Goal: Navigation & Orientation: Find specific page/section

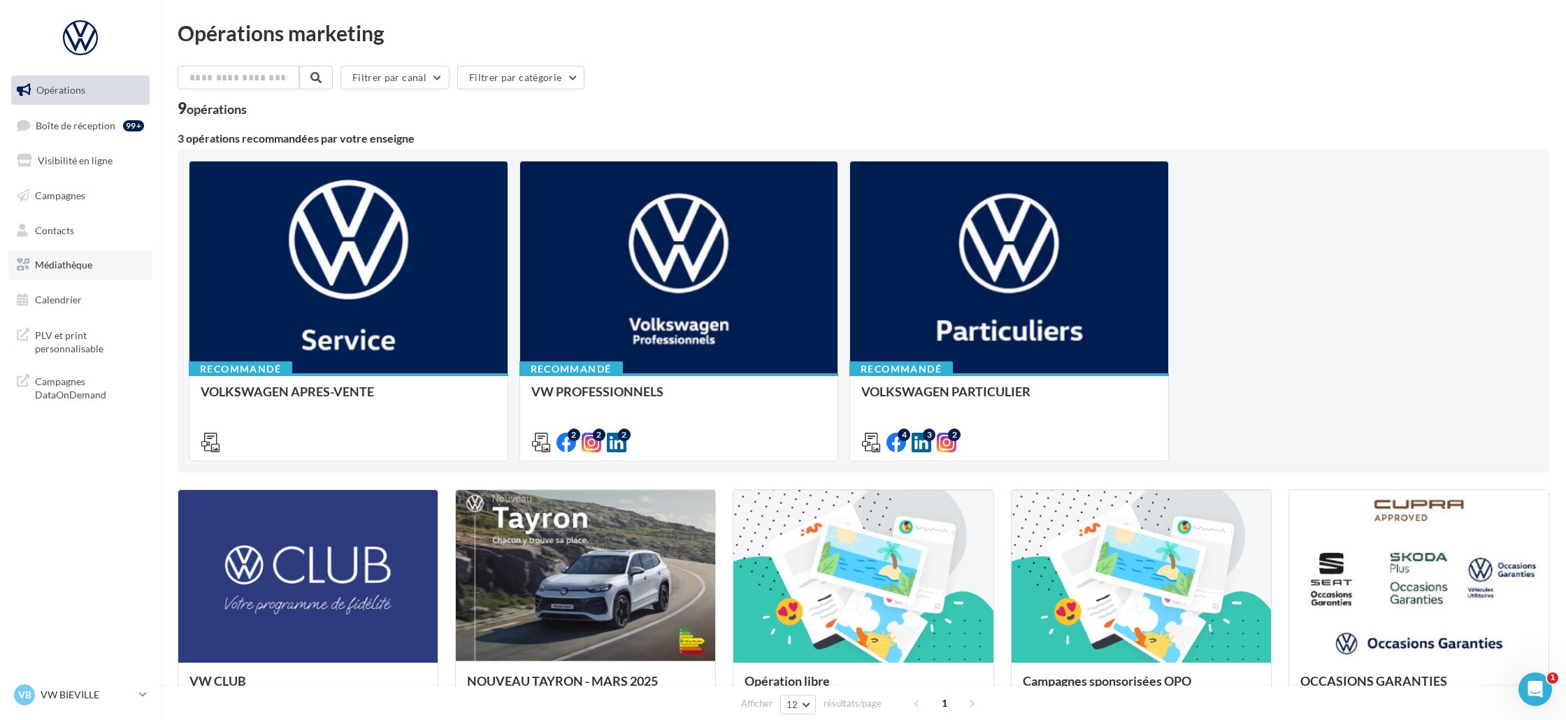
click at [113, 256] on link "Médiathèque" at bounding box center [80, 264] width 144 height 29
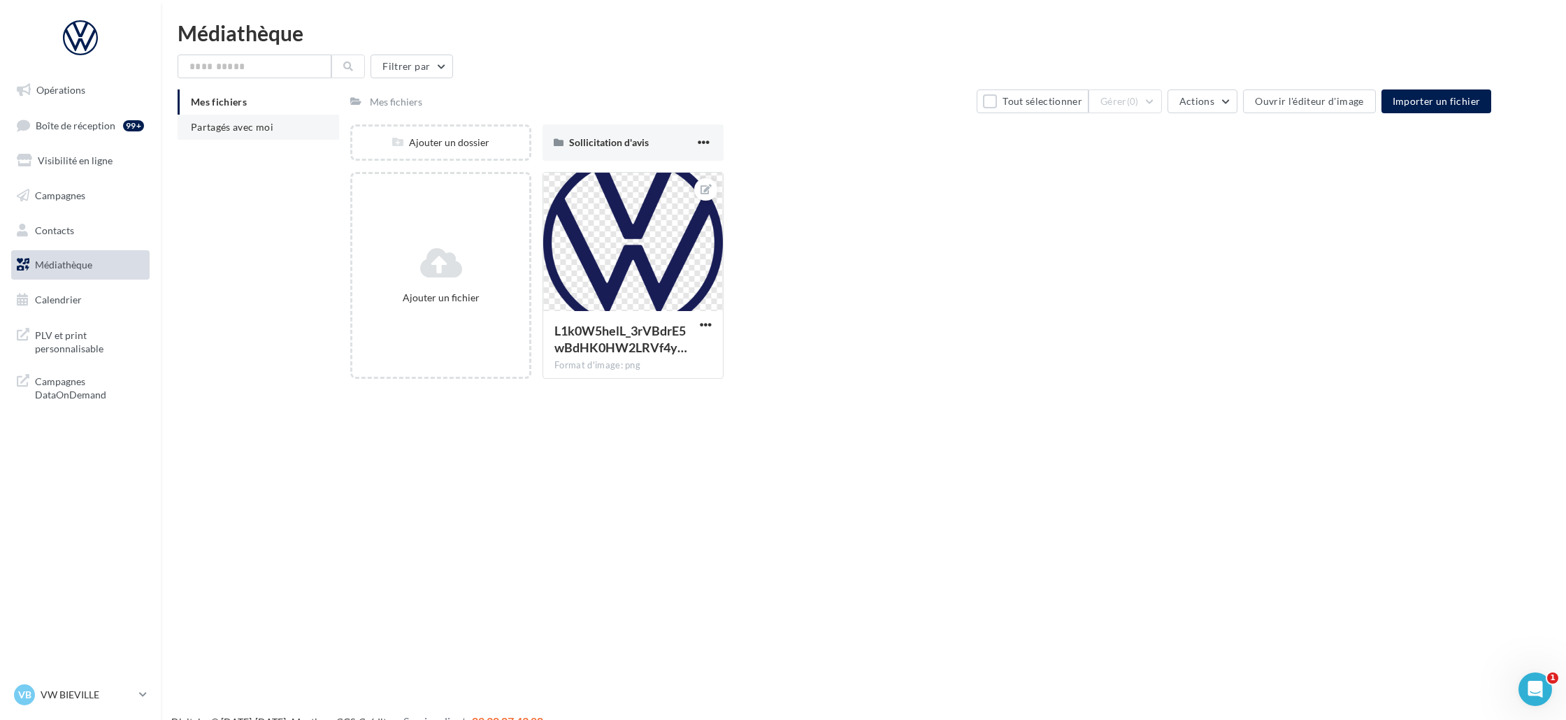
click at [220, 128] on span "Partagés avec moi" at bounding box center [232, 127] width 82 height 12
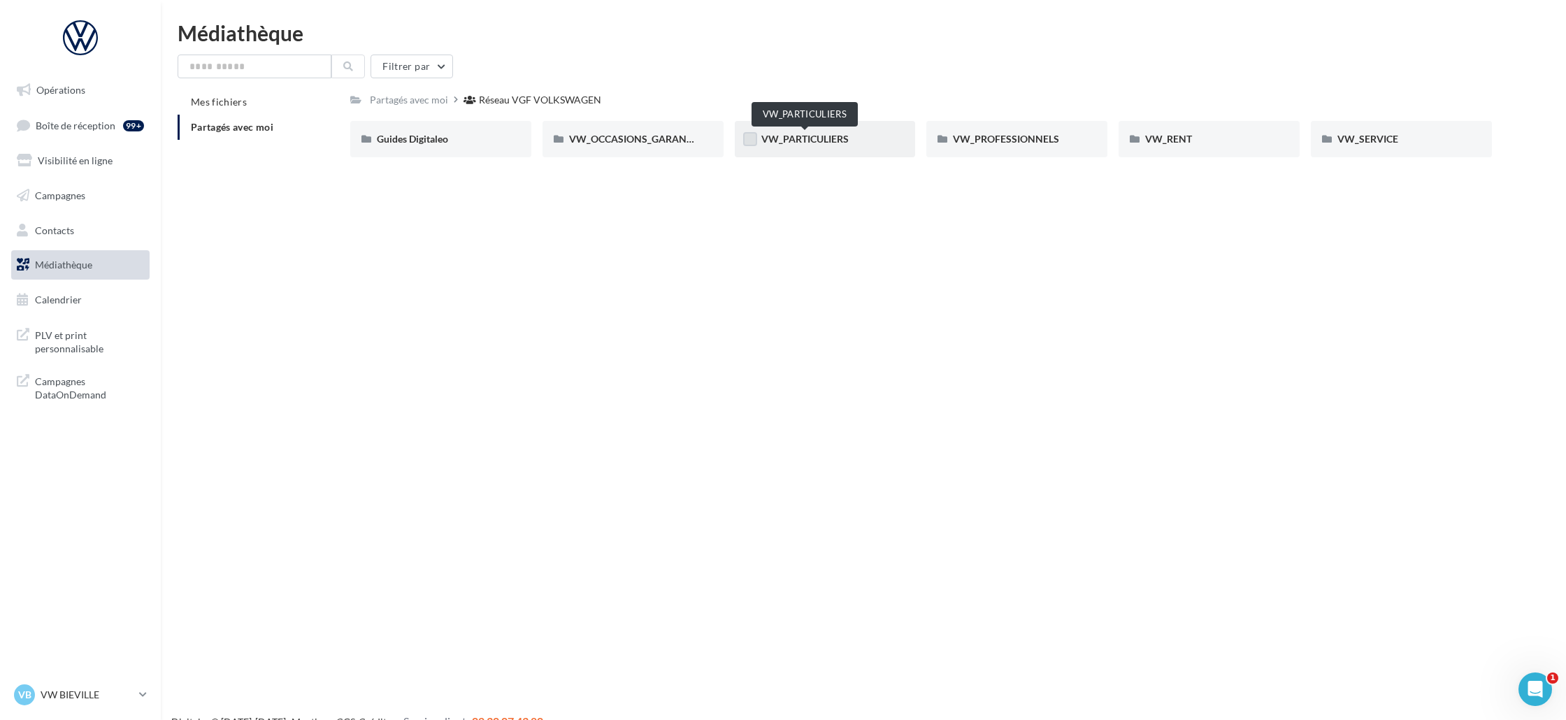
click at [747, 135] on label at bounding box center [750, 139] width 14 height 14
click at [807, 147] on div "VW_PARTICULIERS" at bounding box center [825, 139] width 181 height 36
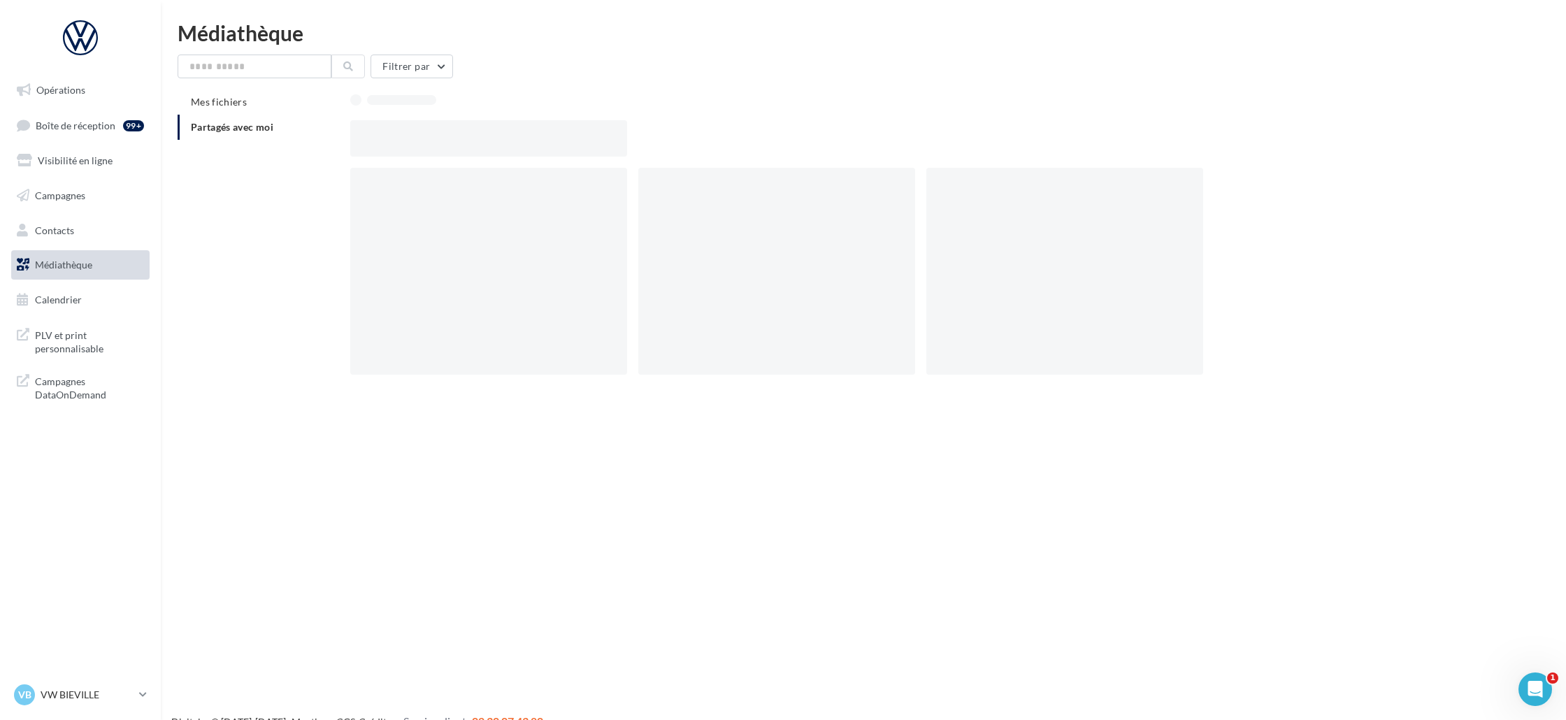
click at [807, 147] on div at bounding box center [926, 138] width 1152 height 36
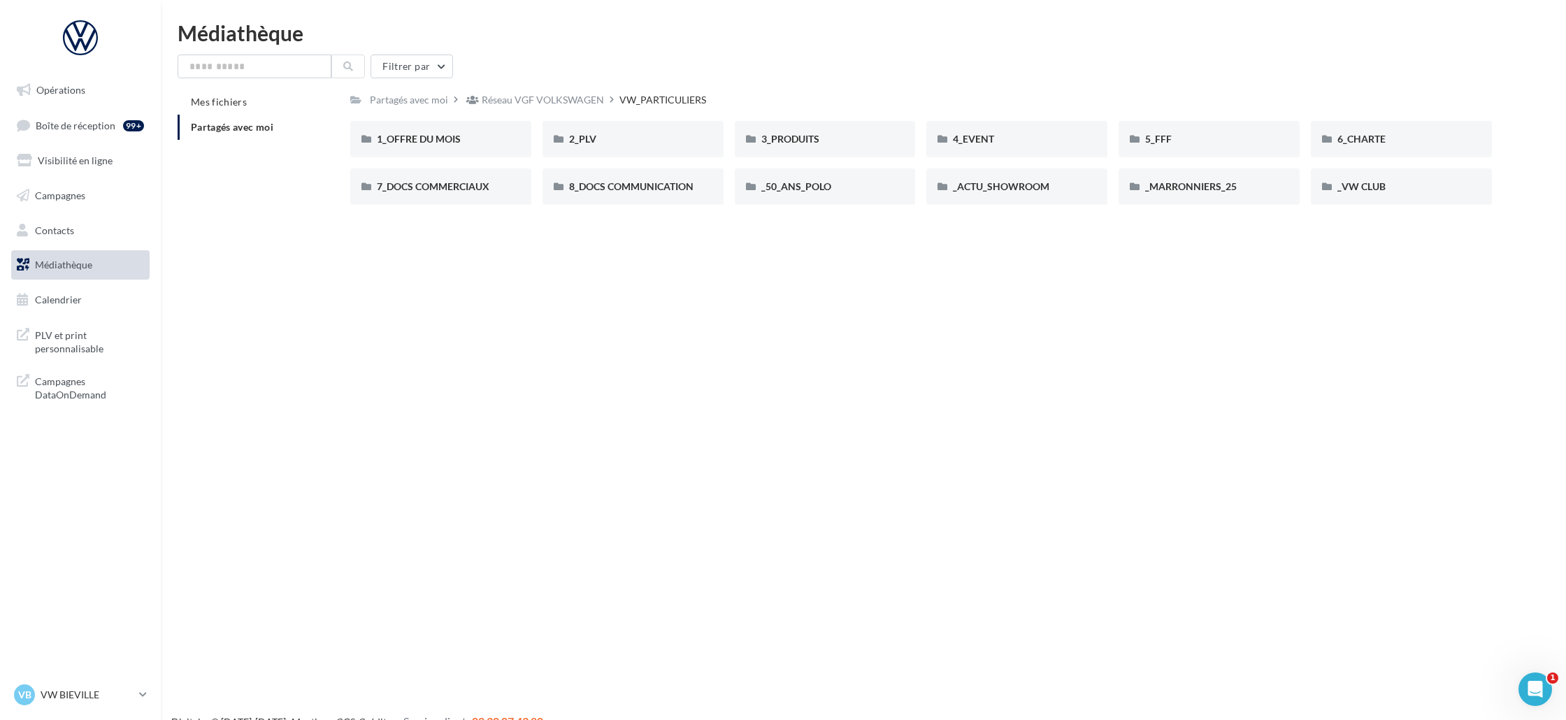
click at [807, 146] on div "3_PRODUITS" at bounding box center [825, 139] width 128 height 14
click at [487, 181] on div "T-Roc" at bounding box center [441, 187] width 128 height 14
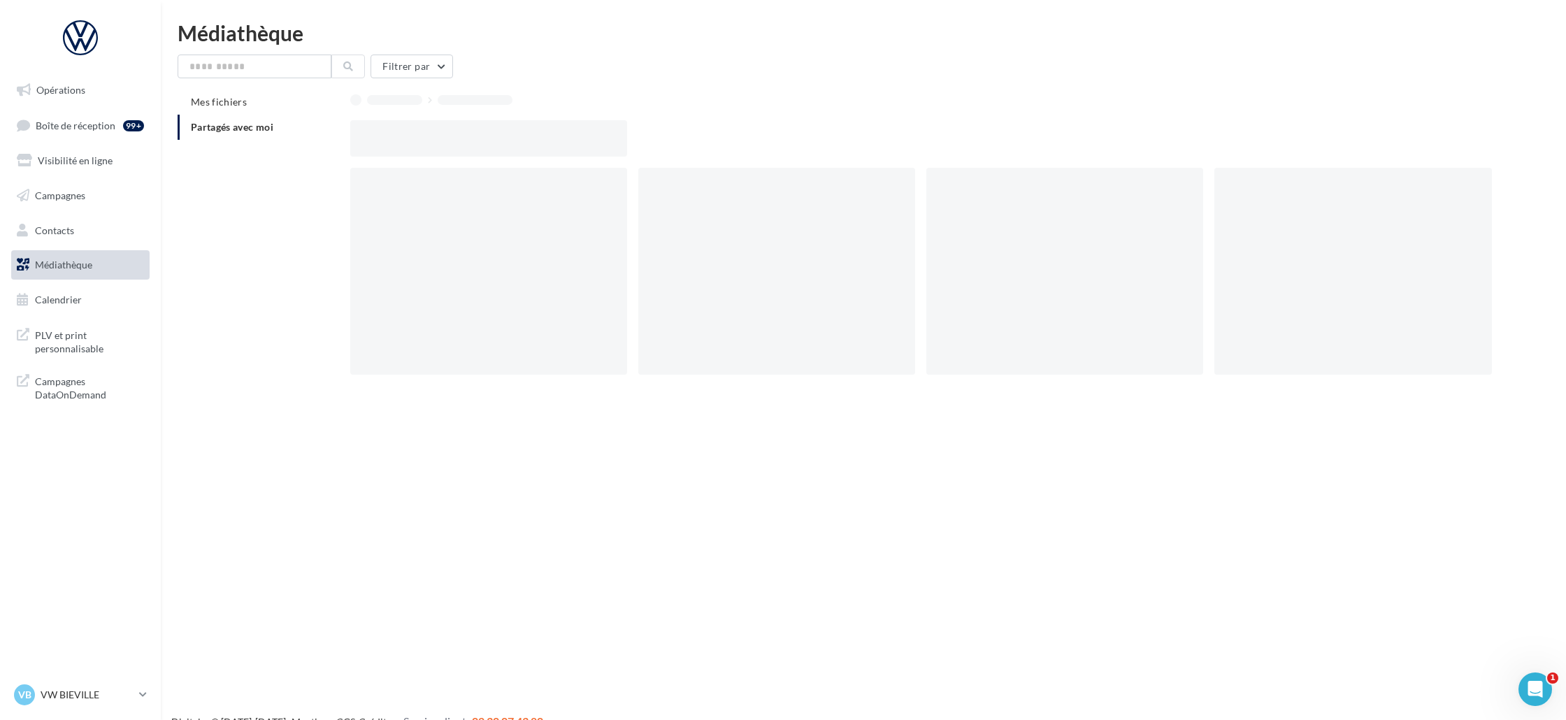
click at [487, 181] on div at bounding box center [488, 271] width 277 height 207
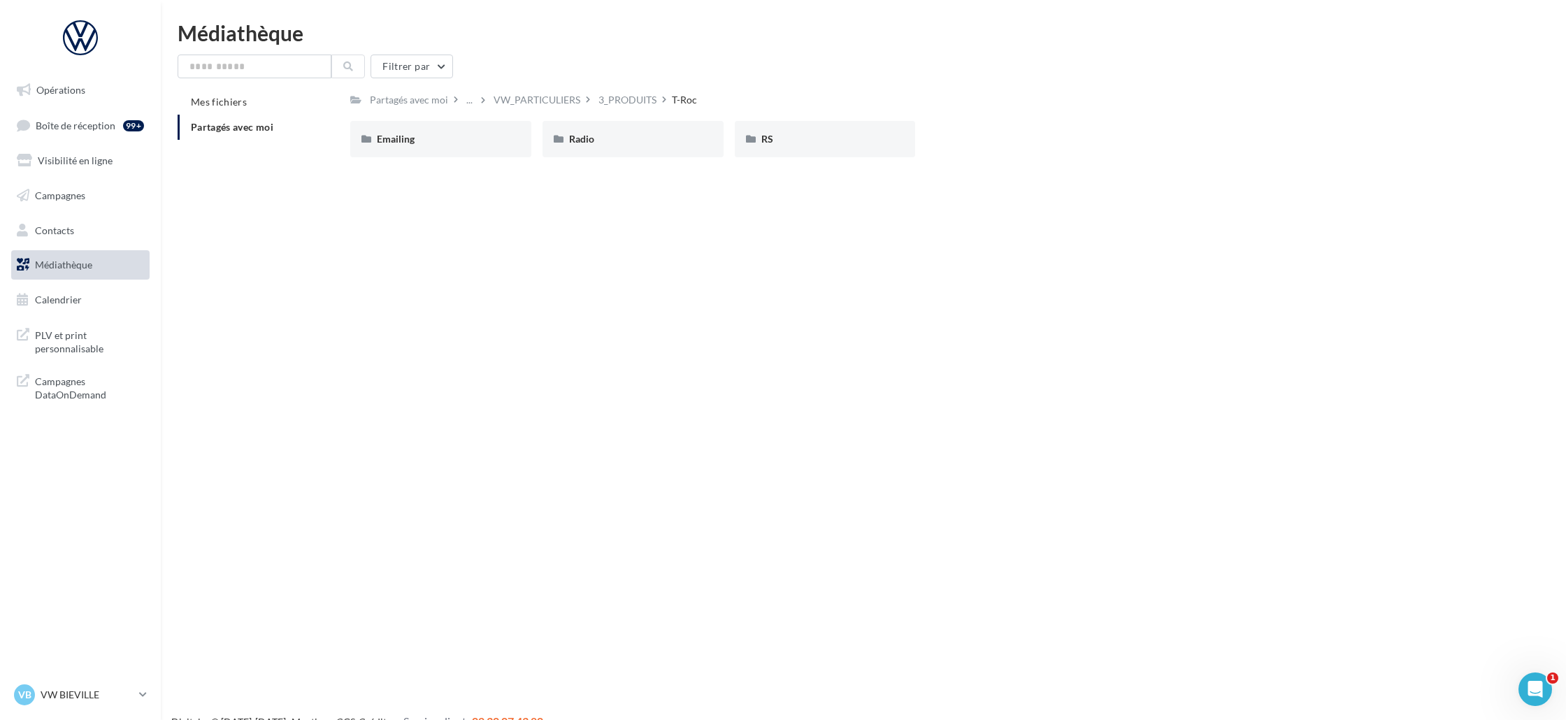
click at [82, 106] on ul "Opérations Boîte de réception 99+ Visibilité en ligne Campagnes Contacts Médiat…" at bounding box center [81, 195] width 150 height 250
click at [84, 102] on link "Opérations" at bounding box center [80, 89] width 144 height 29
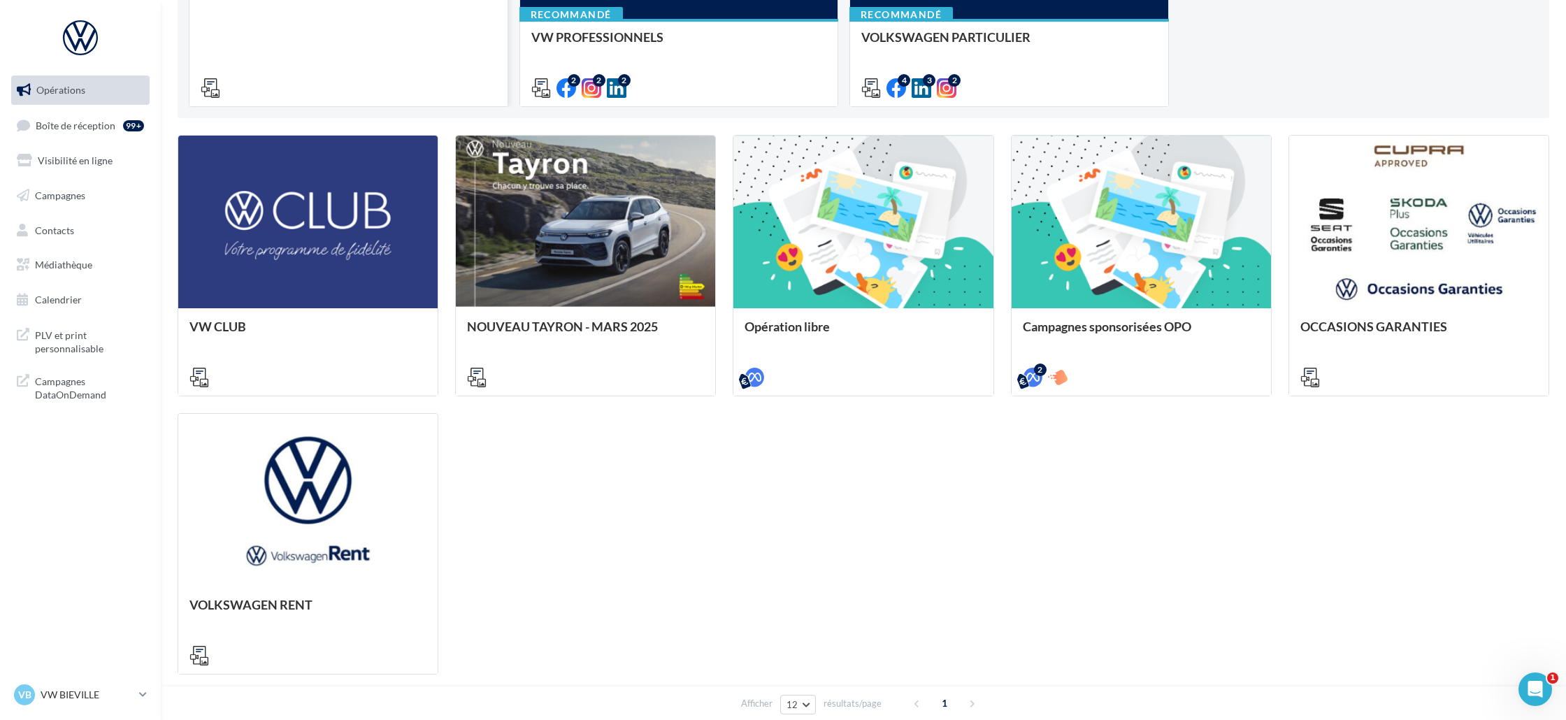
scroll to position [377, 0]
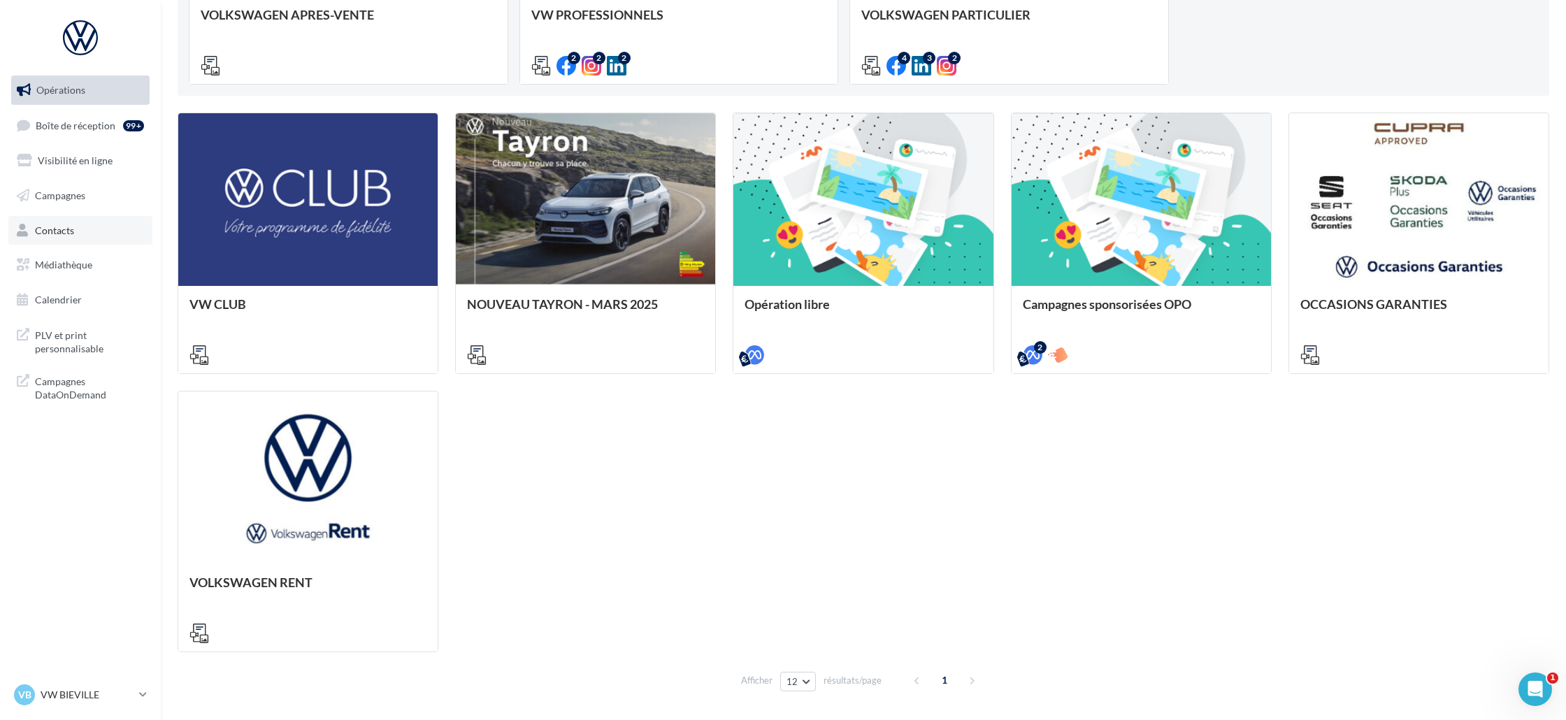
click at [64, 236] on link "Contacts" at bounding box center [80, 230] width 144 height 29
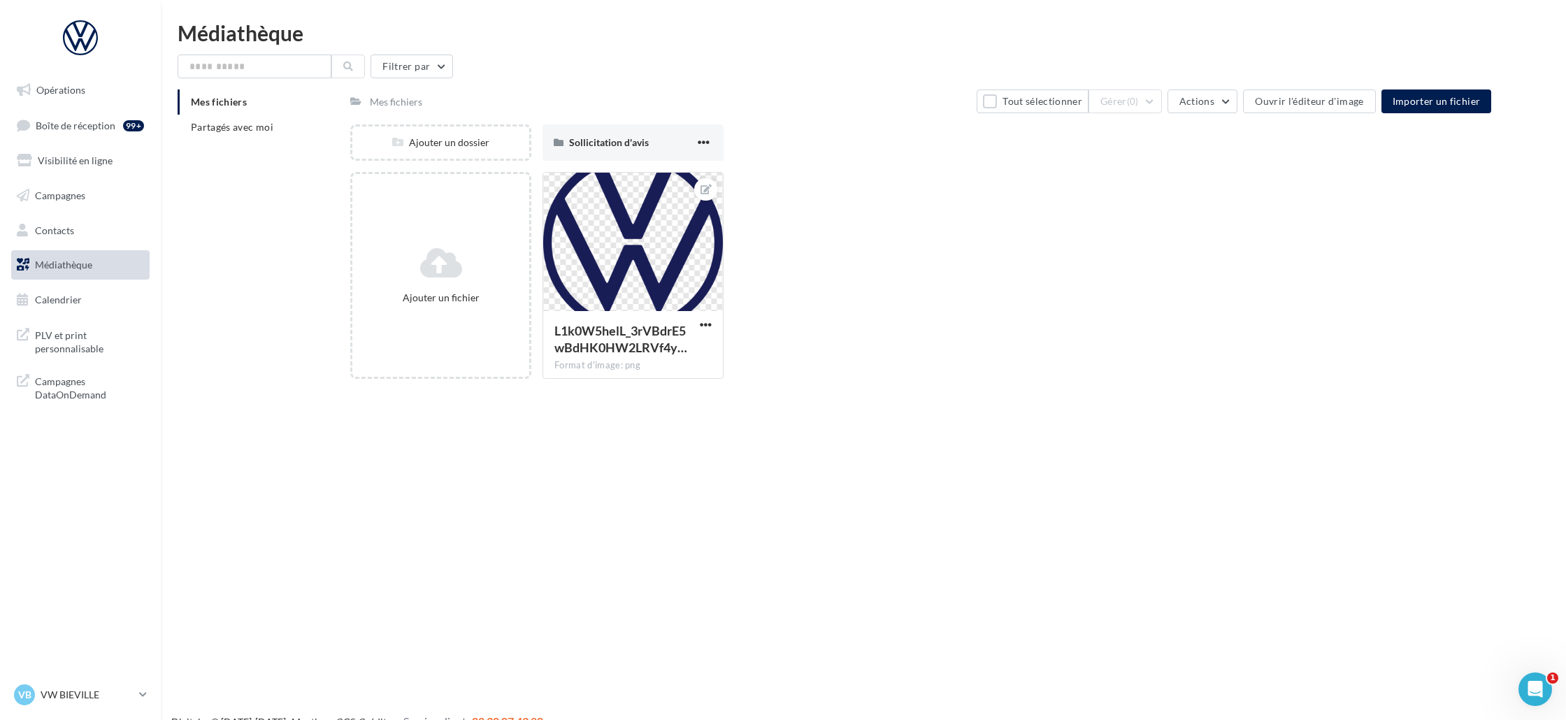
click at [94, 281] on ul "Opérations Boîte de réception 99+ Visibilité en ligne Campagnes Contacts Médiat…" at bounding box center [81, 195] width 150 height 250
click at [90, 294] on link "Calendrier" at bounding box center [80, 299] width 144 height 29
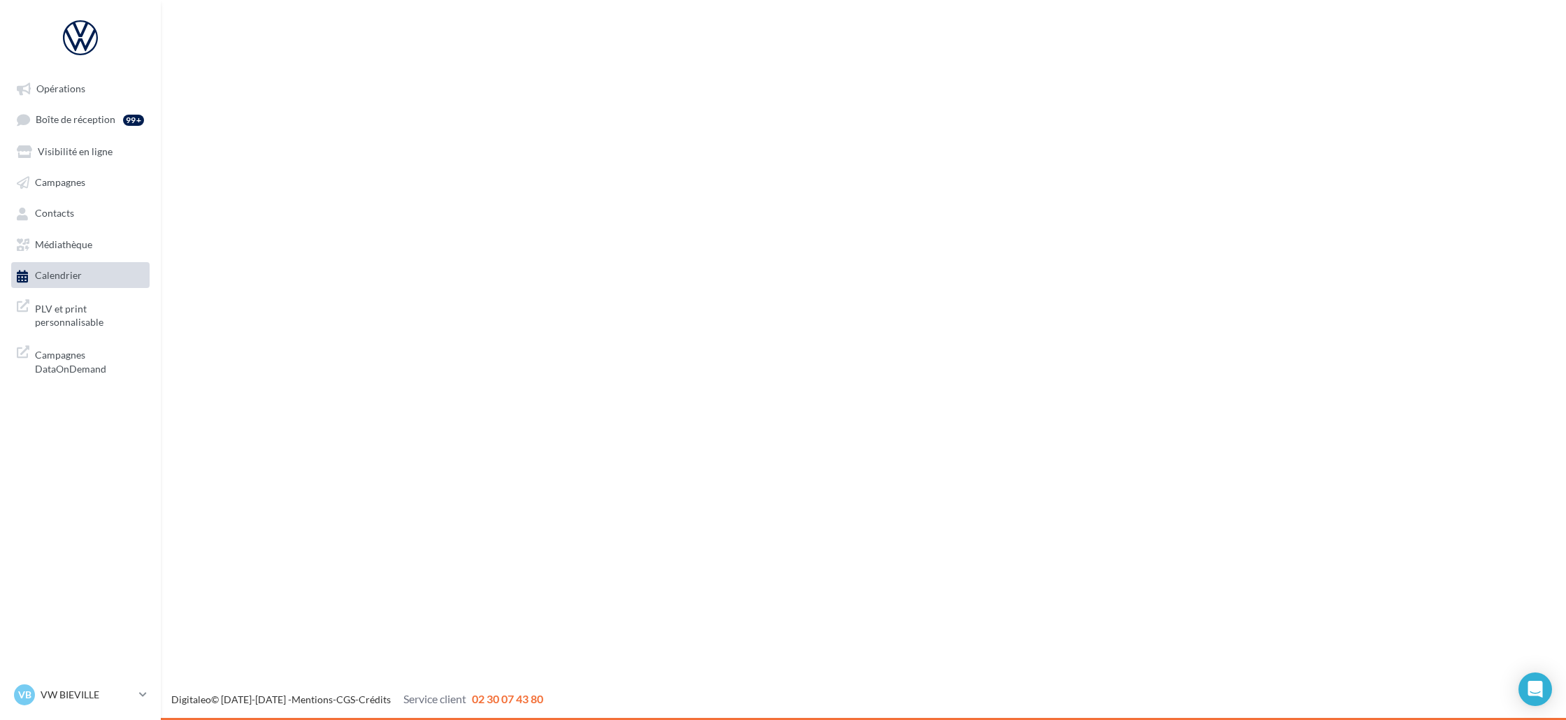
click at [103, 255] on link "Médiathèque" at bounding box center [80, 243] width 144 height 25
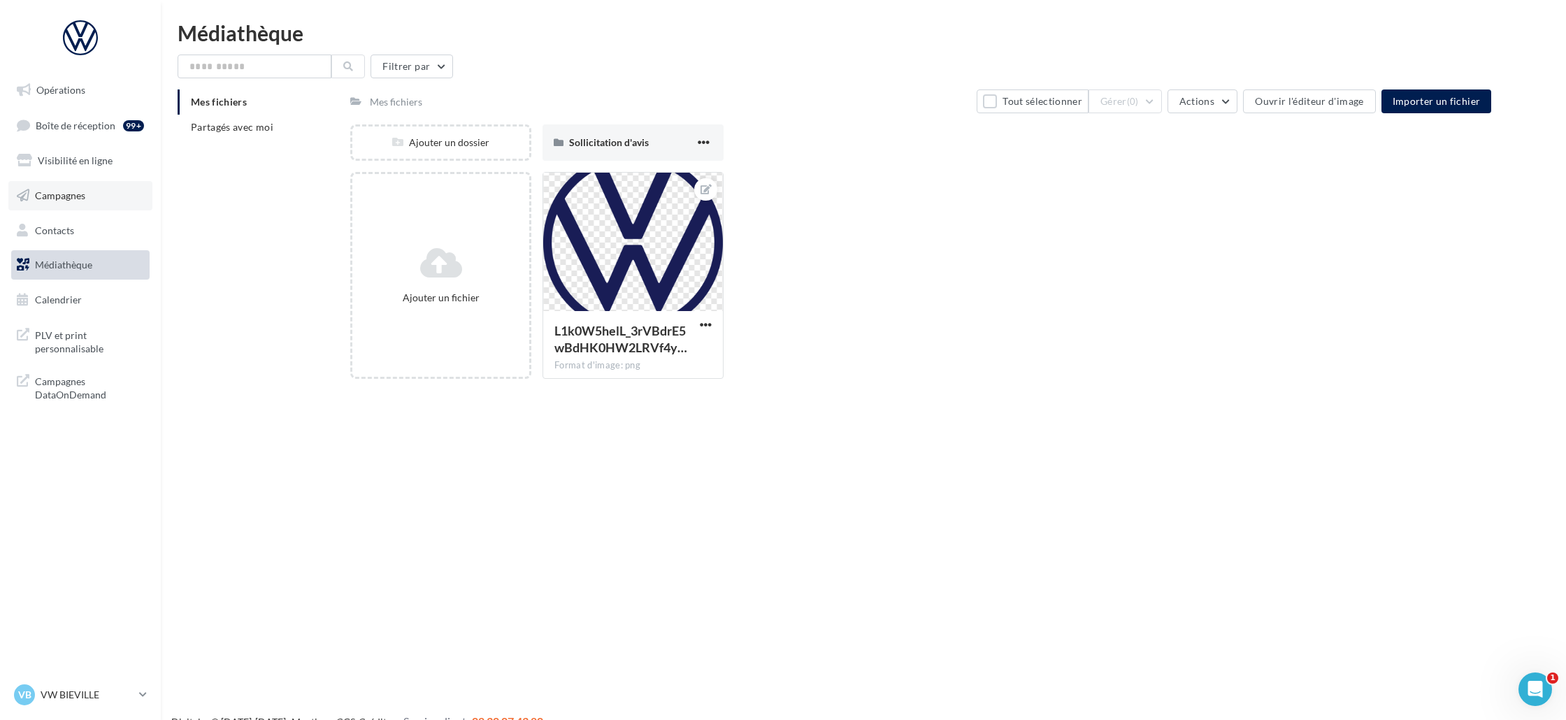
click at [105, 200] on link "Campagnes" at bounding box center [80, 195] width 144 height 29
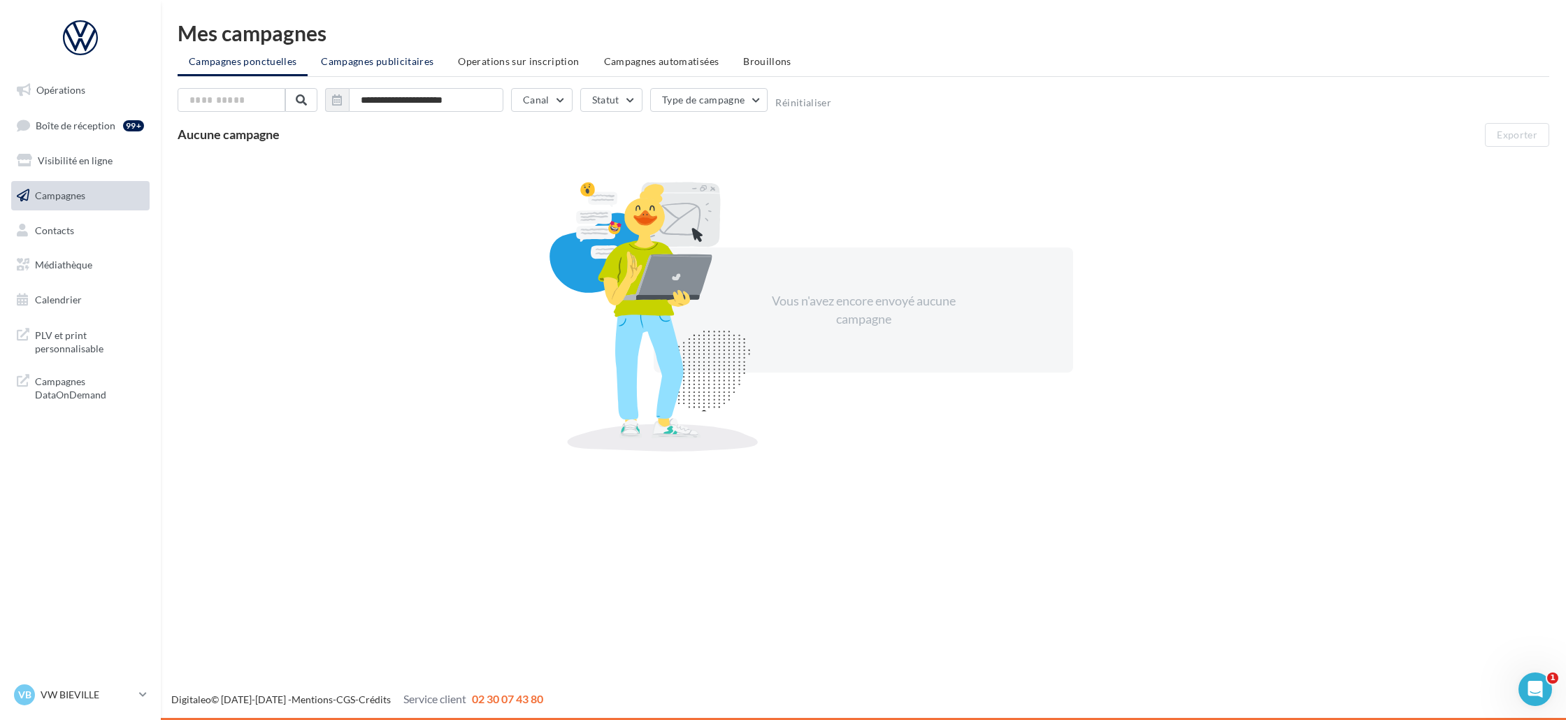
click at [359, 66] on span "Campagnes publicitaires" at bounding box center [377, 61] width 113 height 12
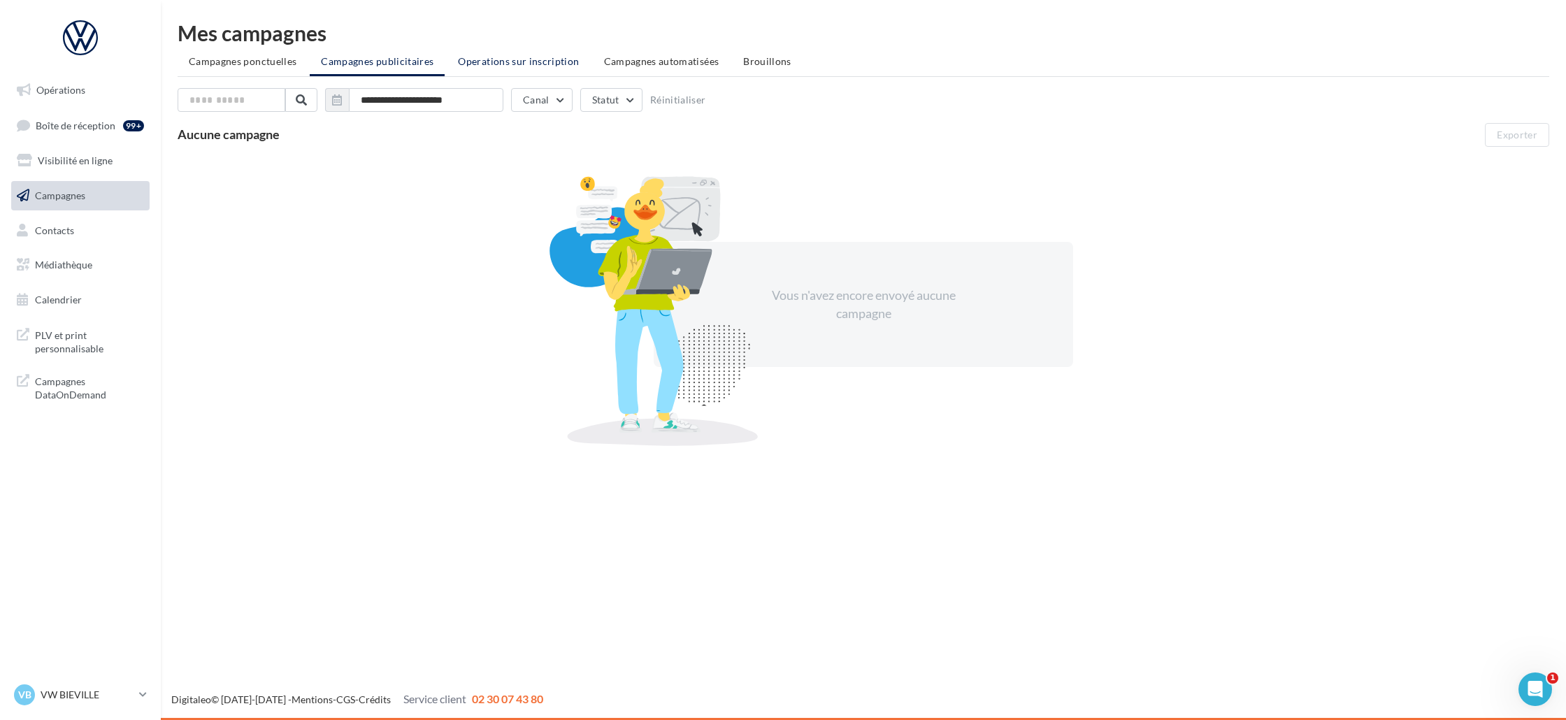
click at [460, 68] on li "Operations sur inscription" at bounding box center [518, 61] width 143 height 25
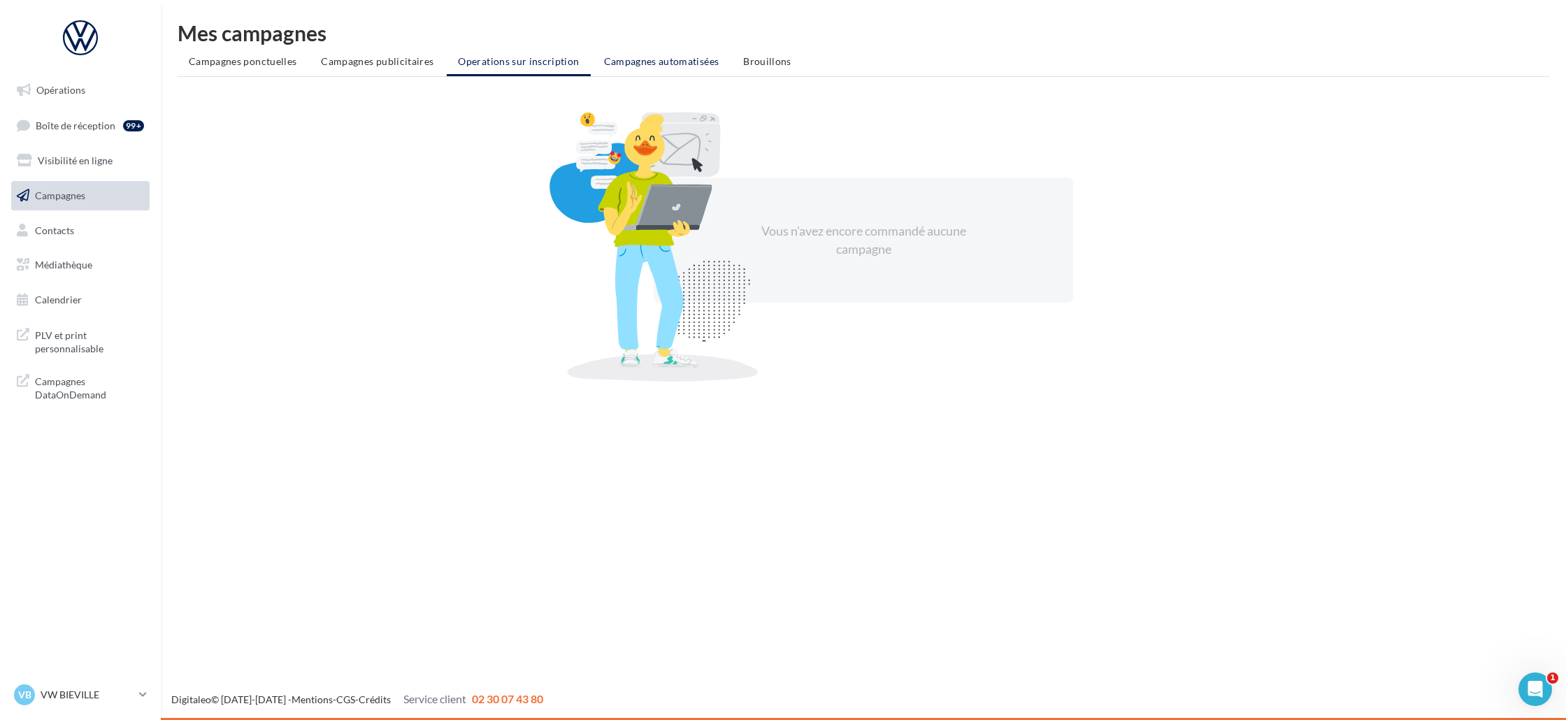
click at [637, 57] on span "Campagnes automatisées" at bounding box center [661, 61] width 115 height 12
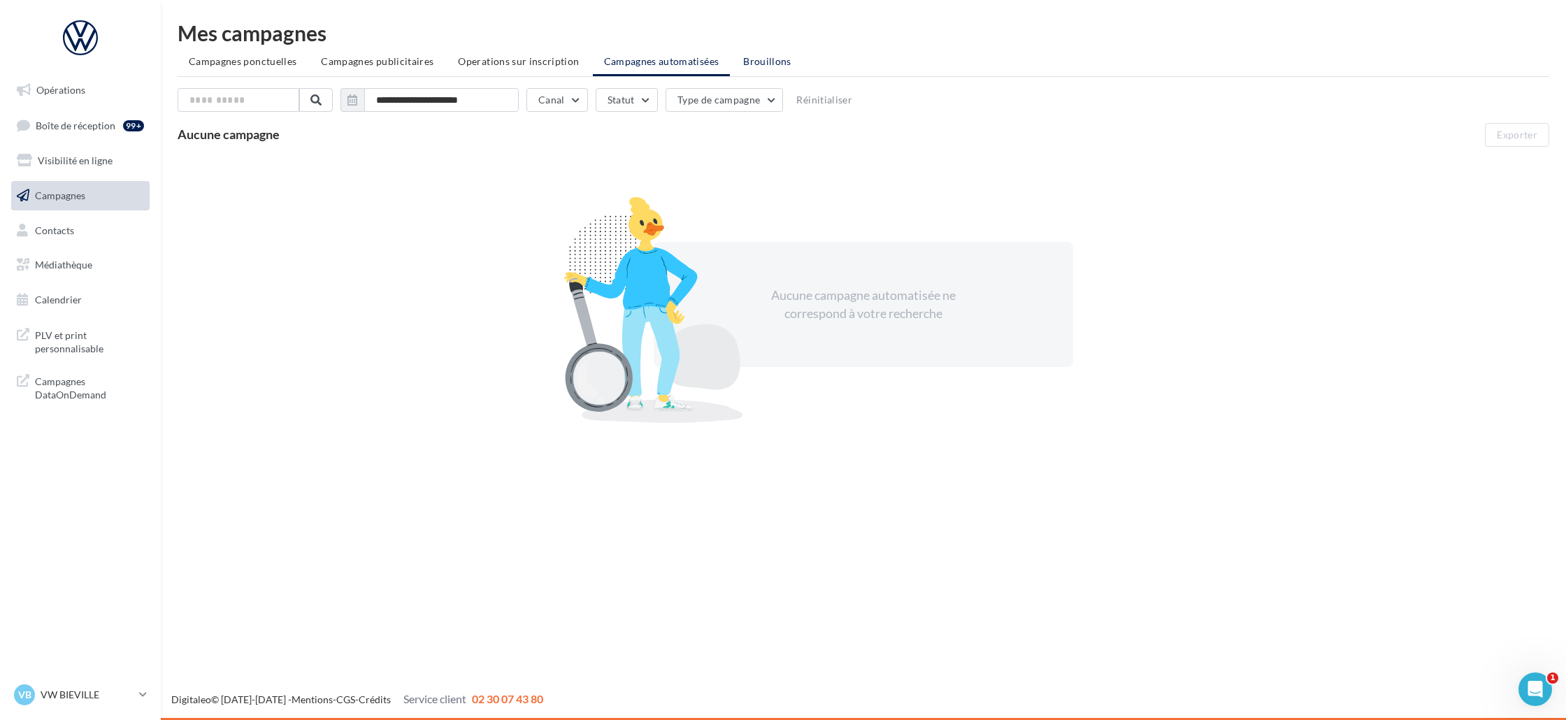
click at [743, 63] on span "Brouillons" at bounding box center [767, 61] width 48 height 12
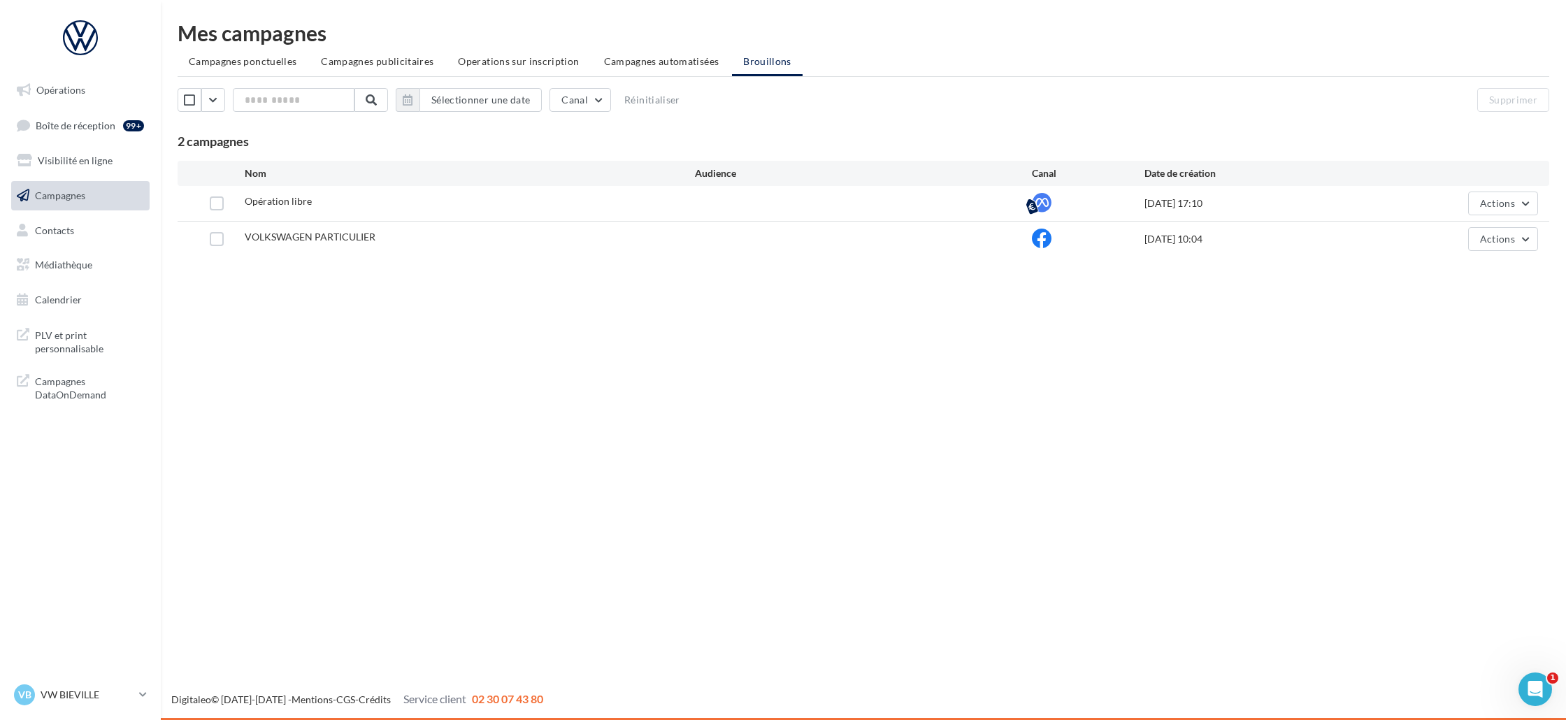
click at [324, 240] on span "VOLKSWAGEN PARTICULIER" at bounding box center [310, 237] width 131 height 12
click at [210, 238] on label at bounding box center [217, 239] width 14 height 14
click at [92, 319] on div "PLV et print personnalisable Campagnes DataOnDemand" at bounding box center [81, 364] width 150 height 99
click at [116, 324] on link "PLV et print personnalisable" at bounding box center [80, 340] width 144 height 41
